Goal: Task Accomplishment & Management: Complete application form

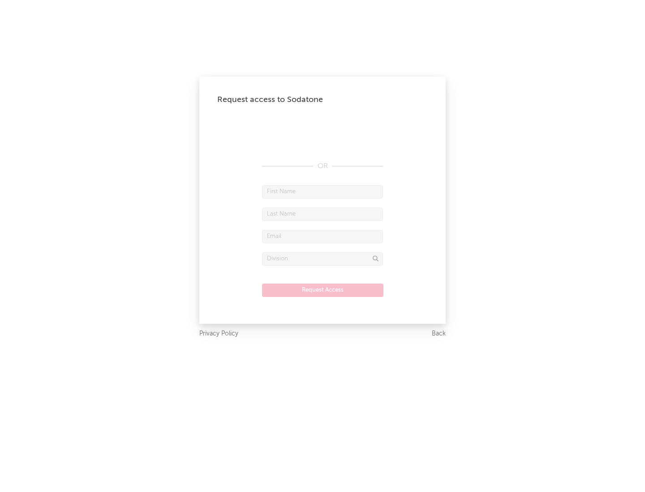
click at [322, 192] on input "text" at bounding box center [322, 191] width 121 height 13
type input "[PERSON_NAME]"
click at [322, 214] on input "text" at bounding box center [322, 214] width 121 height 13
type input "[PERSON_NAME]"
click at [322, 236] on input "text" at bounding box center [322, 236] width 121 height 13
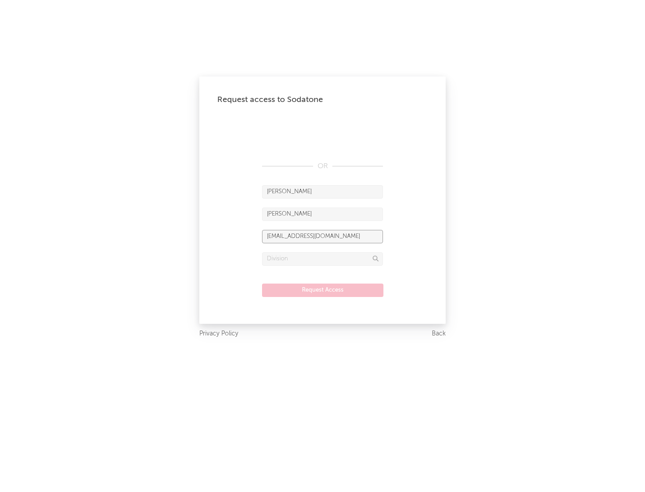
type input "[EMAIL_ADDRESS][DOMAIN_NAME]"
click at [322, 259] on input "text" at bounding box center [322, 259] width 121 height 13
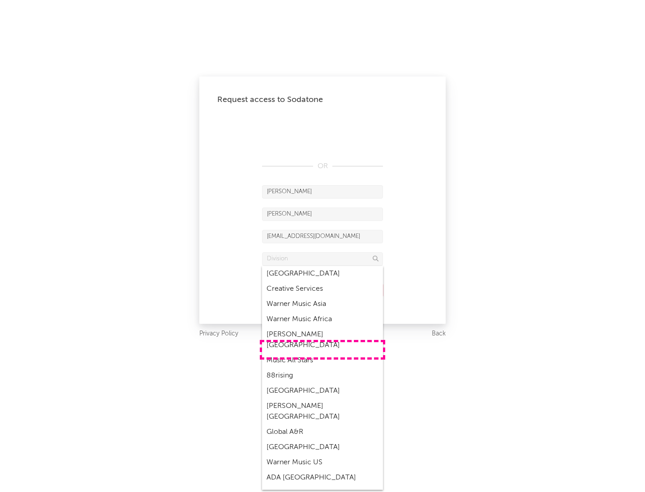
click at [322, 353] on div "Music All Stars" at bounding box center [322, 360] width 121 height 15
type input "Music All Stars"
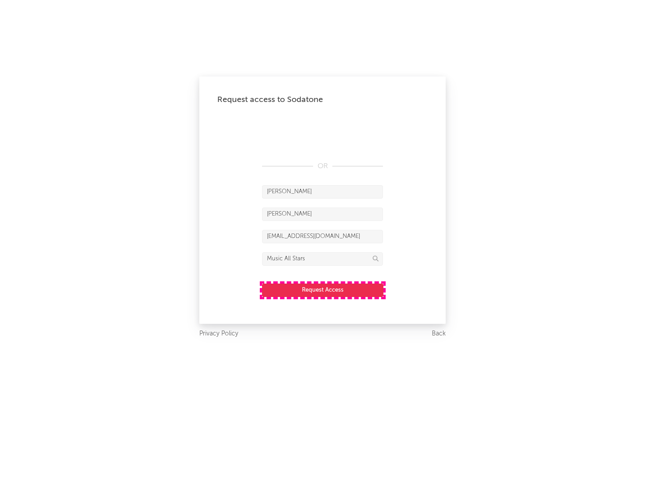
click at [322, 290] on button "Request Access" at bounding box center [322, 290] width 121 height 13
